Goal: Task Accomplishment & Management: Complete application form

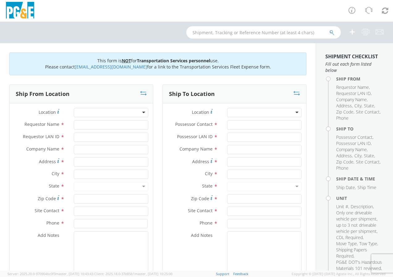
click at [140, 114] on div at bounding box center [111, 112] width 74 height 9
click at [105, 134] on input "Requestor LAN ID *" at bounding box center [111, 137] width 74 height 9
click at [143, 113] on div at bounding box center [111, 112] width 74 height 9
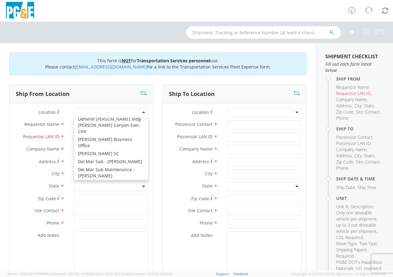
scroll to position [772, 0]
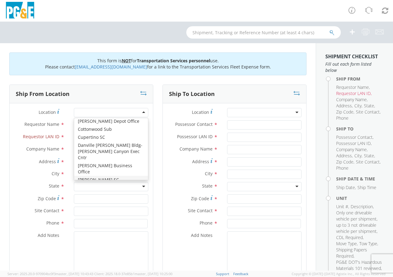
type input "PG&E"
type input "[STREET_ADDRESS]"
type input "[PERSON_NAME]"
type input "95616"
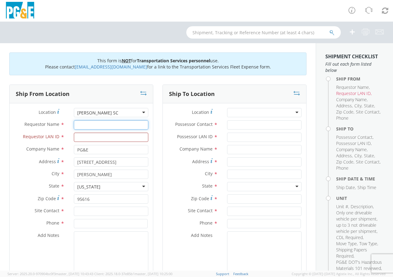
click at [82, 126] on input "Requestor Name *" at bounding box center [111, 124] width 74 height 9
type input "[PERSON_NAME]"
click at [101, 136] on input "Requestor LAN ID *" at bounding box center [111, 137] width 74 height 9
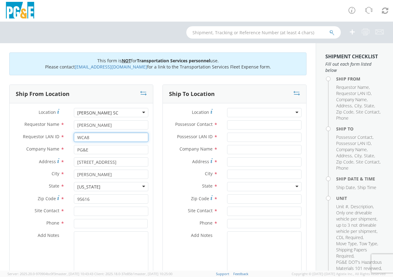
type input "WCA8"
click at [87, 207] on input "text" at bounding box center [111, 211] width 74 height 9
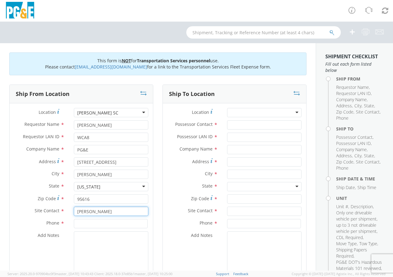
click at [113, 211] on input "[PERSON_NAME]" at bounding box center [111, 211] width 74 height 9
click at [115, 212] on input "[PERSON_NAME]" at bounding box center [111, 211] width 74 height 9
type input "[PERSON_NAME]"
click at [81, 223] on input at bounding box center [111, 223] width 74 height 9
click at [120, 211] on input "[PERSON_NAME]" at bounding box center [111, 211] width 74 height 9
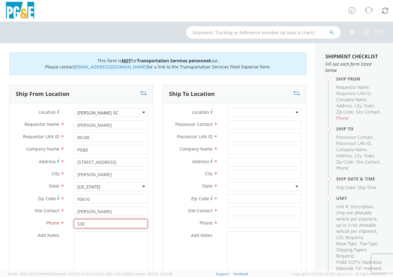
click at [88, 223] on input "530" at bounding box center [111, 223] width 74 height 9
type input "5"
type input "7075800152"
click at [294, 112] on div at bounding box center [264, 112] width 74 height 9
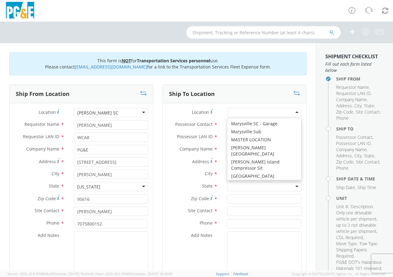
scroll to position [2284, 0]
click at [152, 171] on div "Ship From Location Location * [PERSON_NAME] SC [PERSON_NAME] [GEOGRAPHIC_DATA] …" at bounding box center [81, 187] width 153 height 205
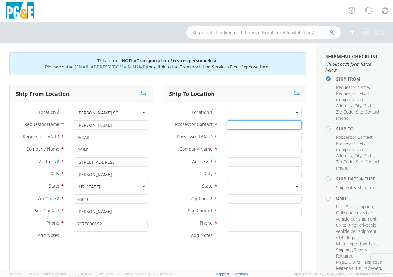
click at [243, 126] on input "Possessor Contact *" at bounding box center [264, 124] width 74 height 9
type input "[PERSON_NAME]"
click at [235, 138] on input "Possessor LAN ID *" at bounding box center [264, 137] width 74 height 9
type input "WCA8"
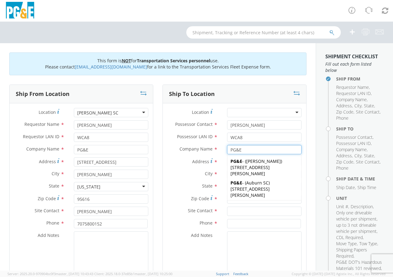
type input "PG&E"
click at [240, 219] on input at bounding box center [264, 223] width 74 height 9
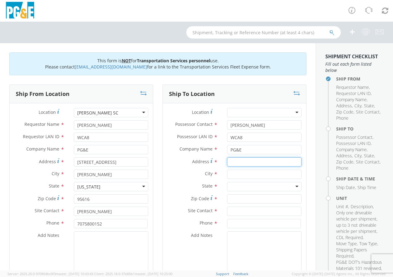
click at [235, 161] on input "Address *" at bounding box center [264, 161] width 74 height 9
type input "[STREET_ADDRESS]"
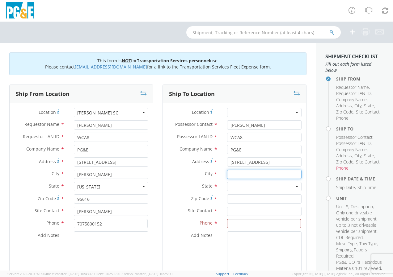
click at [232, 177] on input "text" at bounding box center [264, 174] width 74 height 9
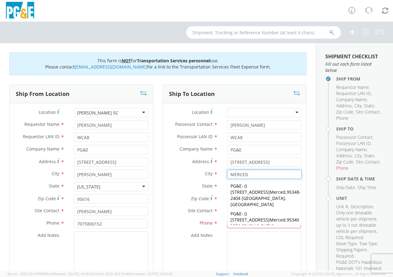
type input "MERCED"
click at [165, 182] on label "State *" at bounding box center [193, 186] width 60 height 8
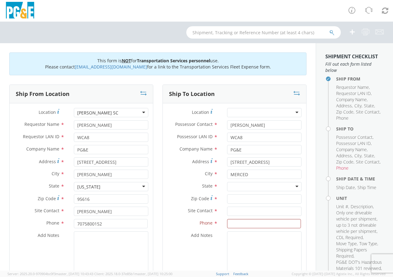
click at [235, 185] on div at bounding box center [264, 186] width 74 height 9
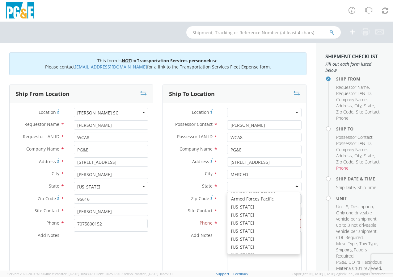
scroll to position [31, 0]
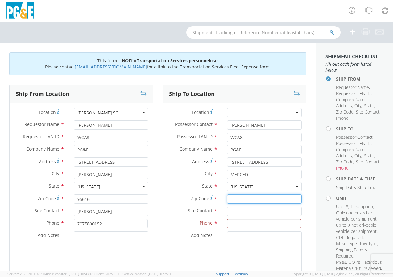
click at [233, 201] on input "Zip Code *" at bounding box center [264, 198] width 74 height 9
type input "95341"
click at [237, 211] on input "text" at bounding box center [264, 211] width 74 height 9
type input "[PERSON_NAME]"
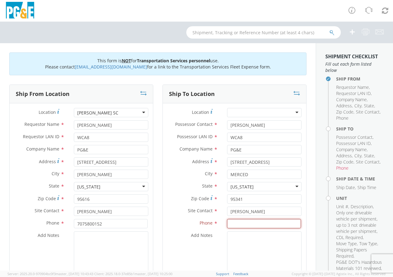
click at [239, 223] on input at bounding box center [264, 223] width 74 height 9
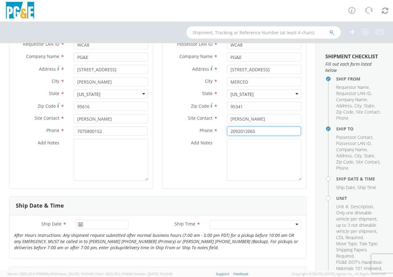
scroll to position [123, 0]
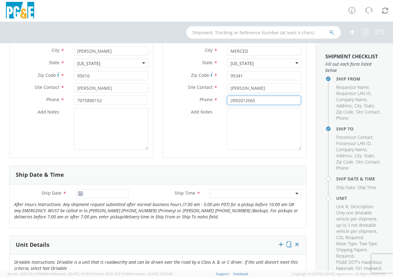
type input "2092012065"
click at [102, 195] on input "[DATE]" at bounding box center [102, 193] width 52 height 9
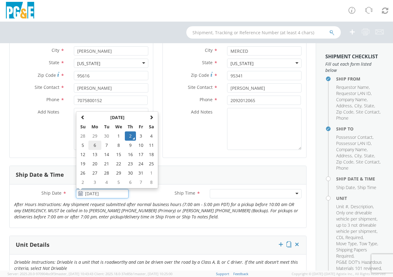
click at [94, 146] on td "6" at bounding box center [94, 145] width 13 height 9
type input "[DATE]"
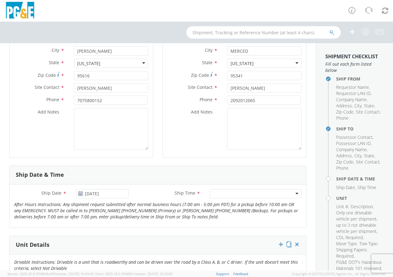
click at [292, 194] on div at bounding box center [256, 193] width 92 height 9
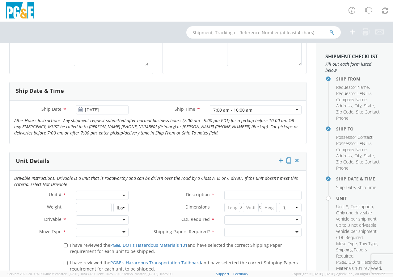
scroll to position [247, 0]
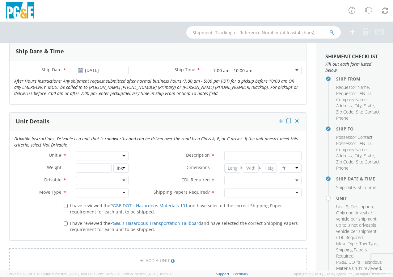
click at [95, 156] on span at bounding box center [102, 155] width 52 height 9
click at [94, 167] on input "search" at bounding box center [101, 165] width 48 height 9
type input "B32052"
type input "TRUCK; FLATBED W/CRANE 6X4"
type input "66000"
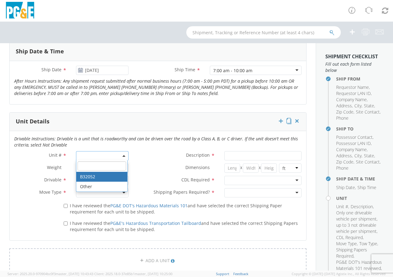
select select "B32052"
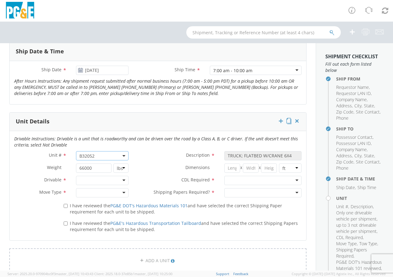
click at [86, 183] on div at bounding box center [102, 180] width 52 height 9
click at [86, 192] on div at bounding box center [102, 192] width 52 height 9
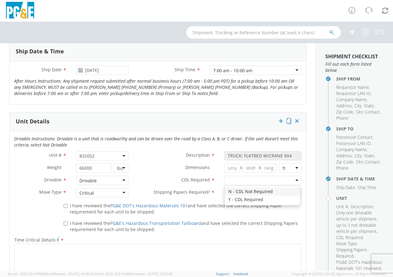
click at [289, 179] on div at bounding box center [262, 180] width 77 height 9
click at [251, 192] on div at bounding box center [262, 192] width 77 height 9
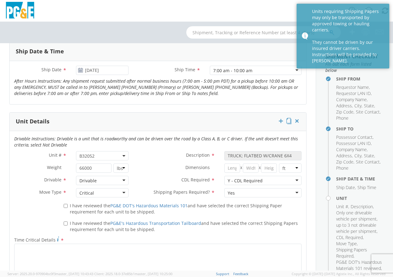
click at [290, 190] on div "Yes" at bounding box center [262, 192] width 77 height 9
click at [64, 207] on input "I have reviewed the PG&E DOT's Hazardous Materials 101 and have selected the co…" at bounding box center [66, 206] width 4 height 4
checkbox input "true"
click at [64, 224] on input "I have reviewed the PG&E's Hazardous Transportation Tailboard and have selected…" at bounding box center [66, 224] width 4 height 4
checkbox input "true"
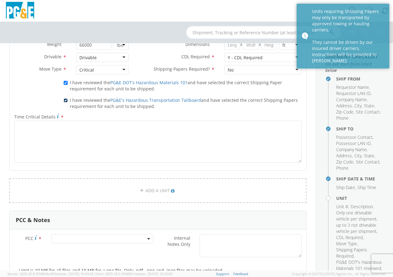
scroll to position [370, 0]
click at [65, 239] on span at bounding box center [102, 238] width 102 height 9
click at [67, 248] on input "number" at bounding box center [101, 248] width 97 height 9
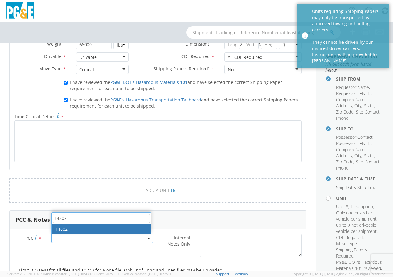
type input "14802"
select select "14802"
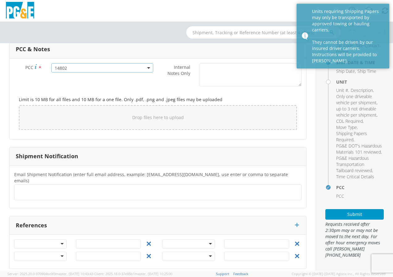
scroll to position [129, 0]
click at [341, 217] on button "Submit" at bounding box center [354, 214] width 58 height 10
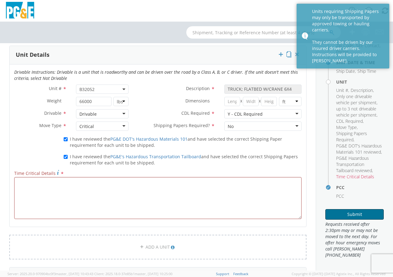
scroll to position [325, 0]
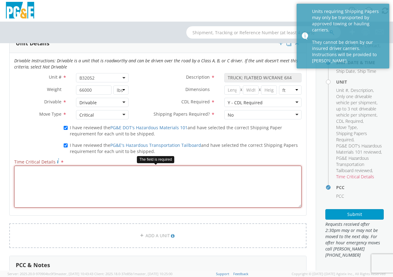
click at [56, 182] on textarea "Time Critical Details *" at bounding box center [157, 187] width 287 height 42
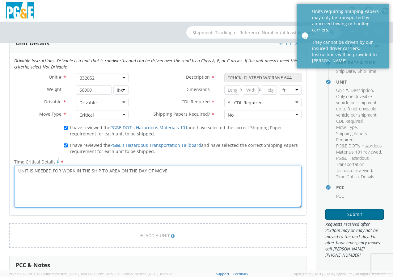
type textarea "UNIT IS NEEDED FOR WORK IN THE SHIP TO AREA ON THE DAY OF MOVE"
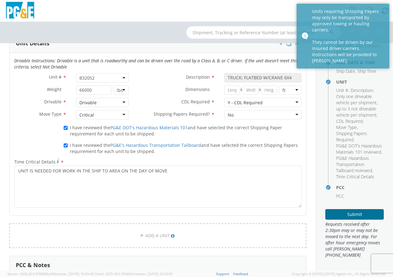
drag, startPoint x: 353, startPoint y: 214, endPoint x: 343, endPoint y: 216, distance: 10.4
click at [353, 214] on button "Submit" at bounding box center [354, 214] width 58 height 10
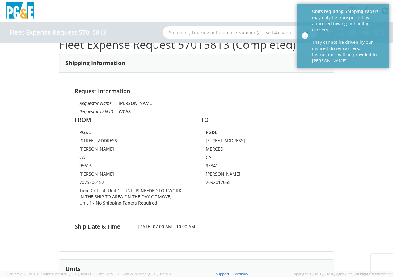
scroll to position [31, 0]
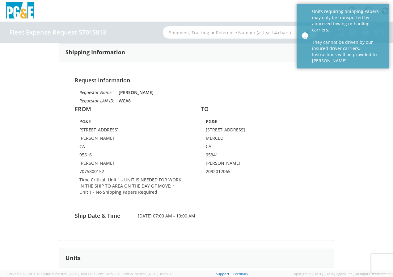
click at [145, 58] on div "Shipping Information" at bounding box center [196, 53] width 274 height 19
